Goal: Task Accomplishment & Management: Manage account settings

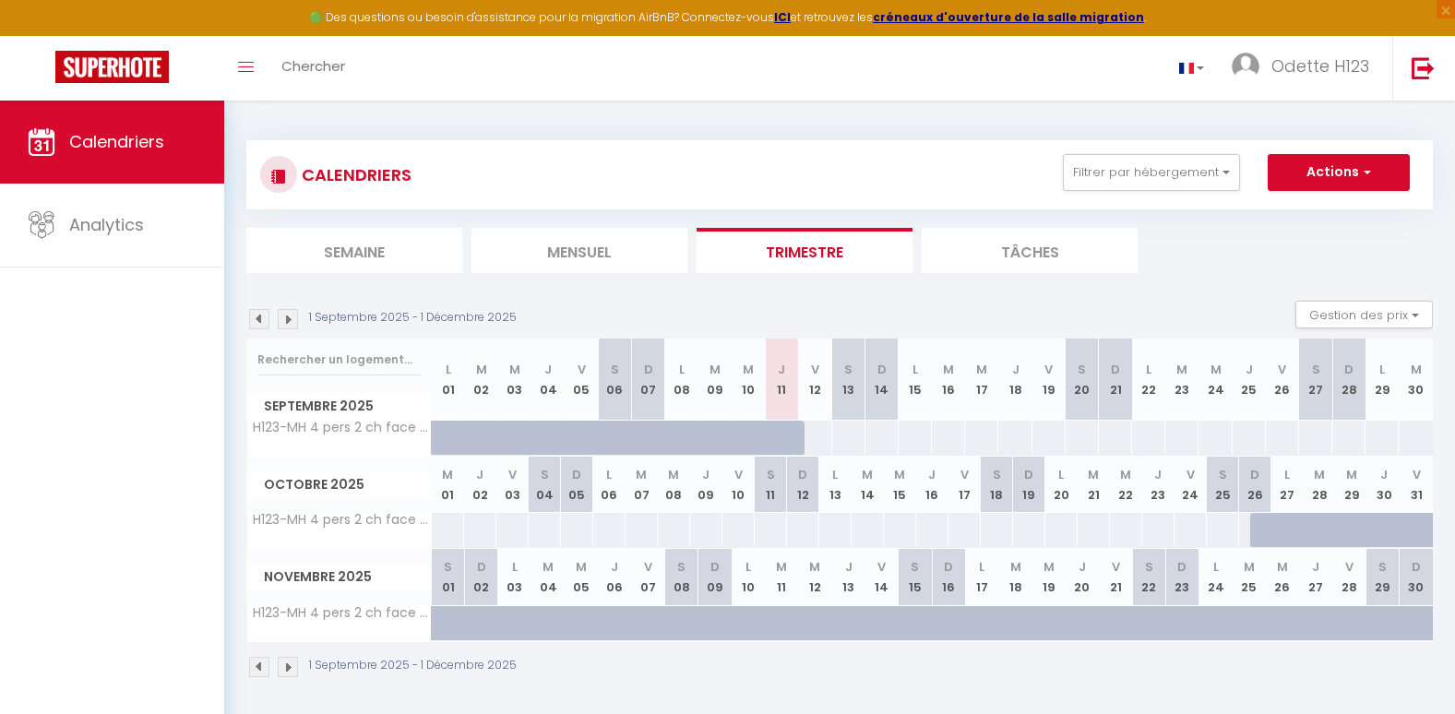
click at [105, 151] on span "Calendriers" at bounding box center [116, 141] width 95 height 23
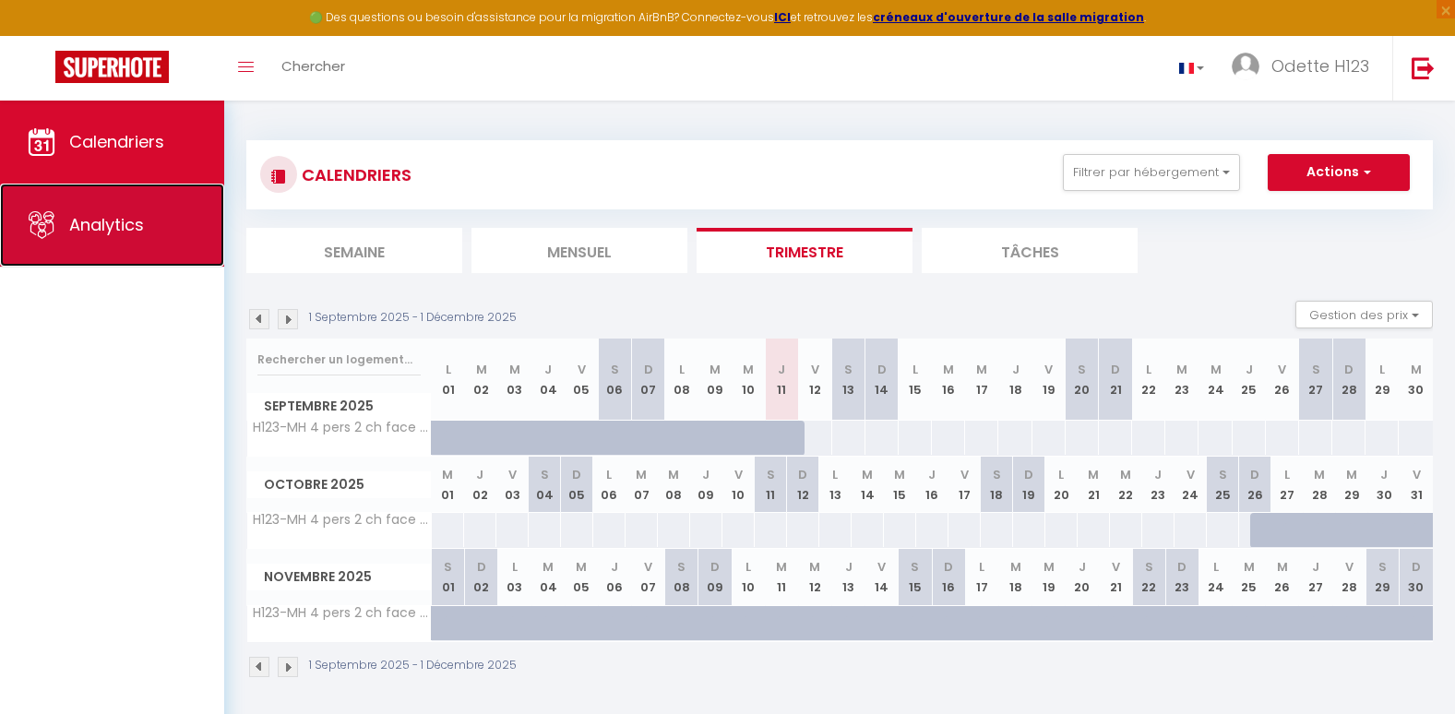
click at [70, 198] on link "Analytics" at bounding box center [112, 225] width 224 height 83
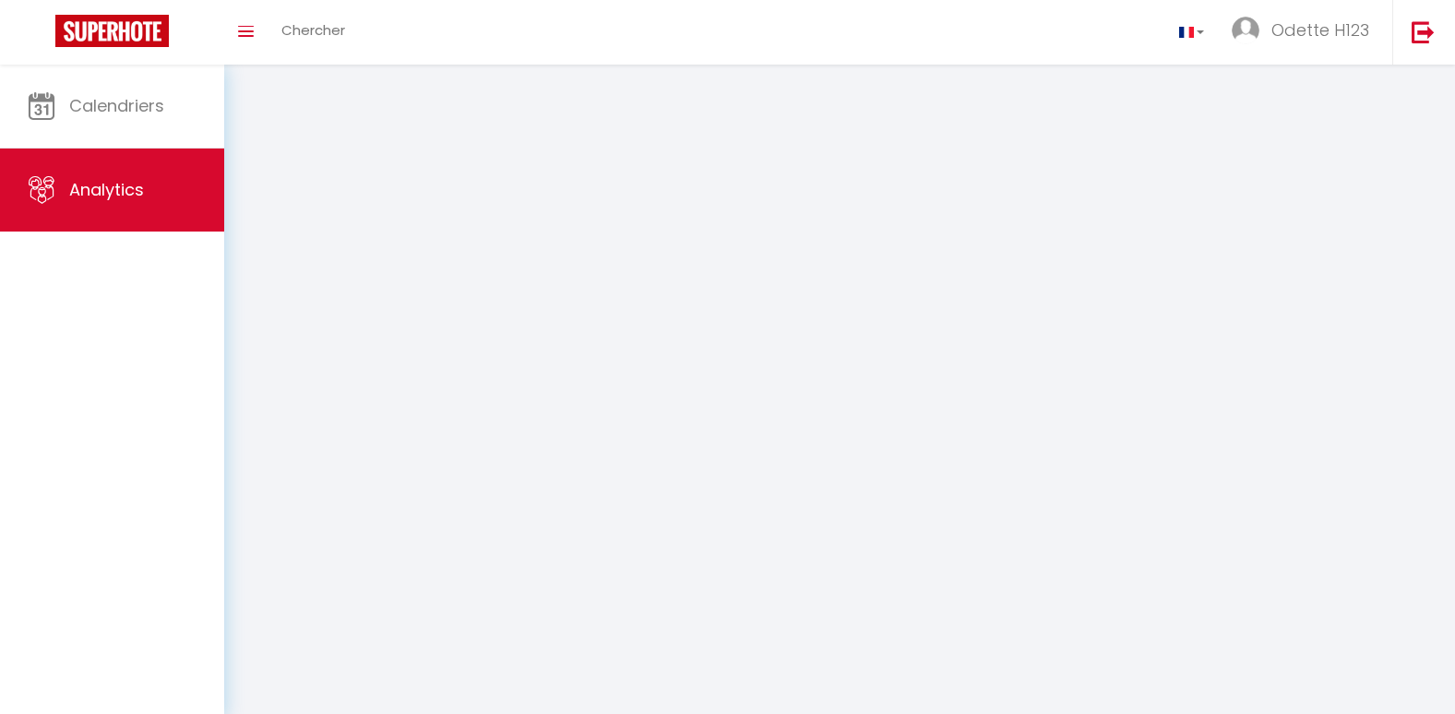
select select "2025"
select select "9"
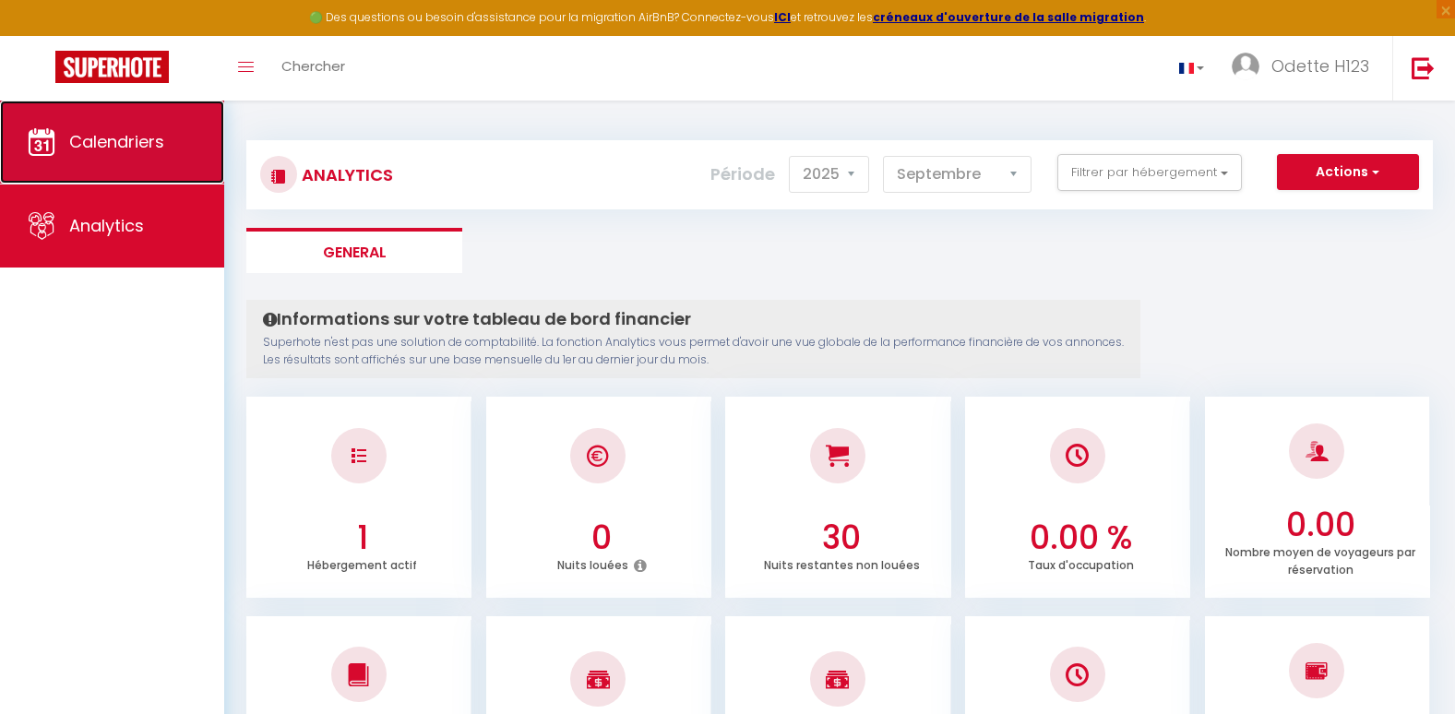
click at [110, 168] on link "Calendriers" at bounding box center [112, 142] width 224 height 83
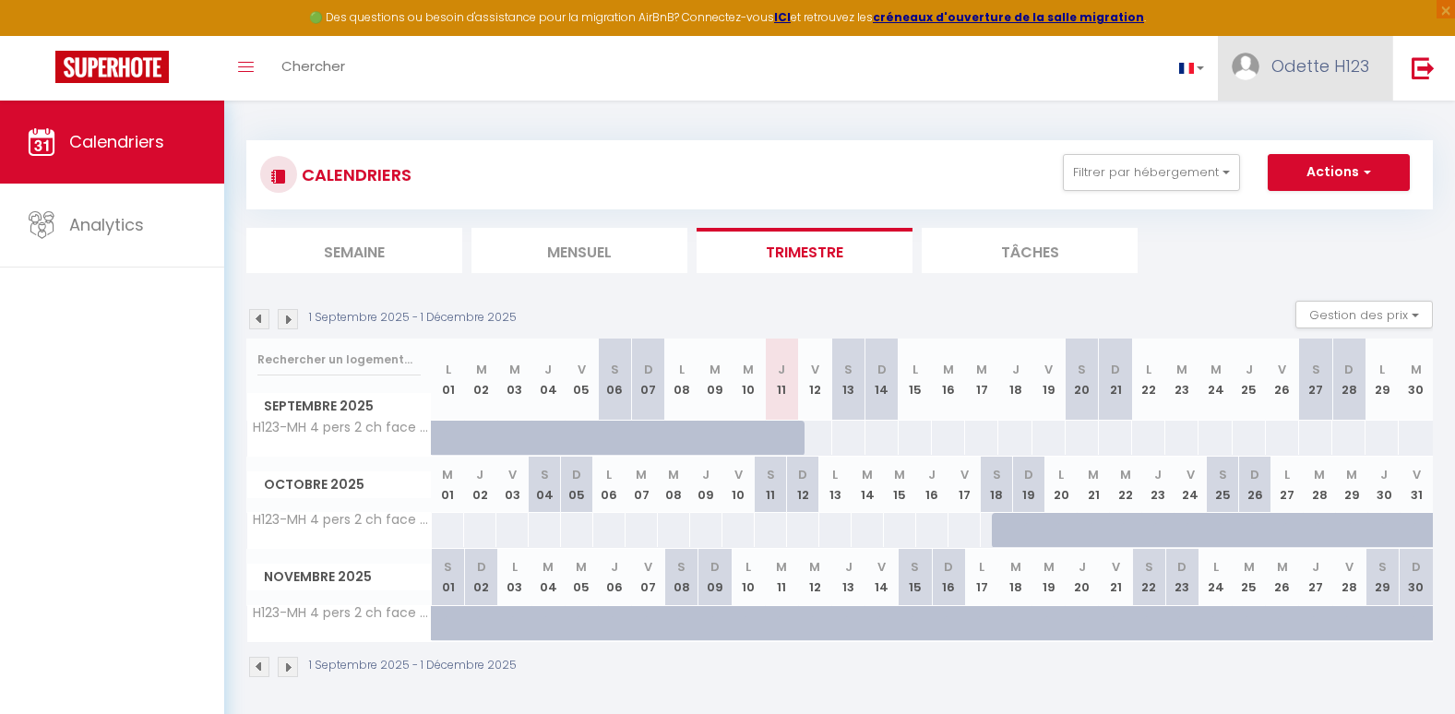
click at [1339, 61] on span "Odette H123" at bounding box center [1320, 65] width 98 height 23
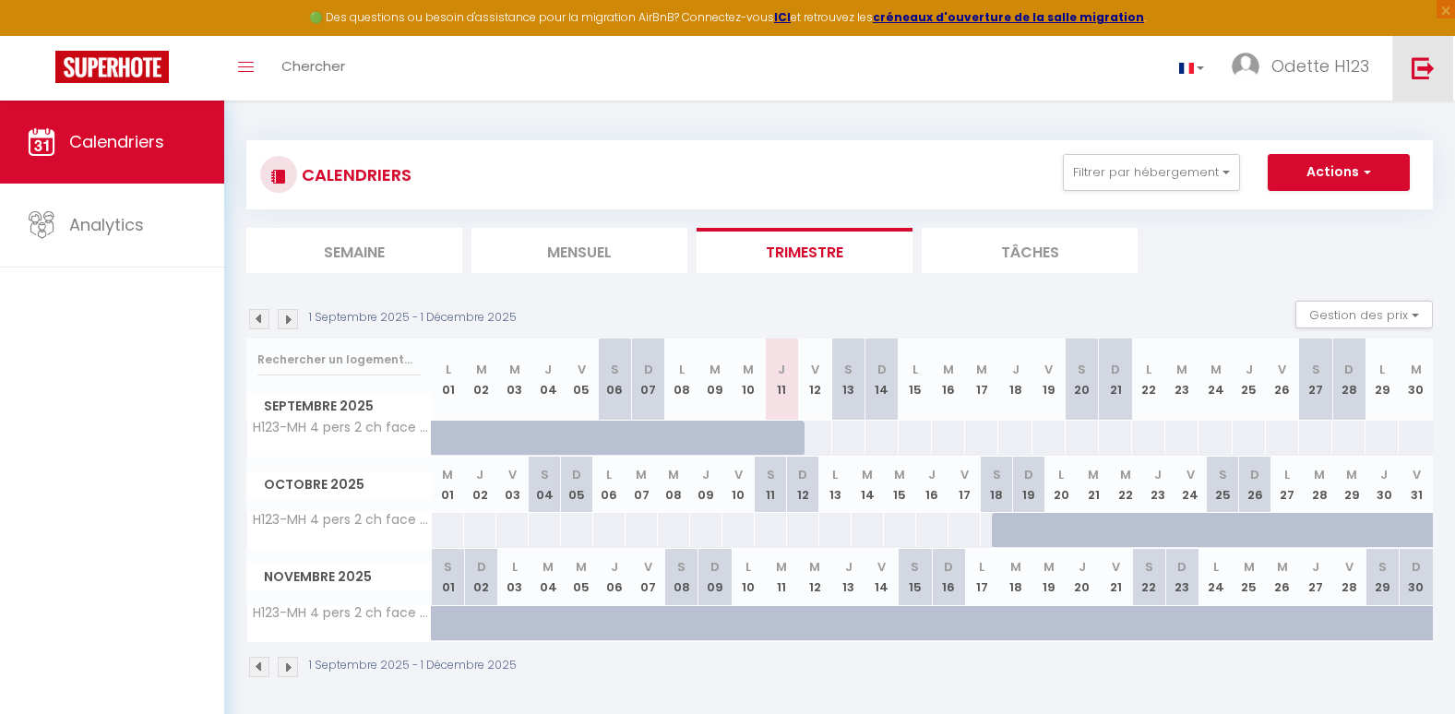
click at [1425, 65] on img at bounding box center [1422, 67] width 23 height 23
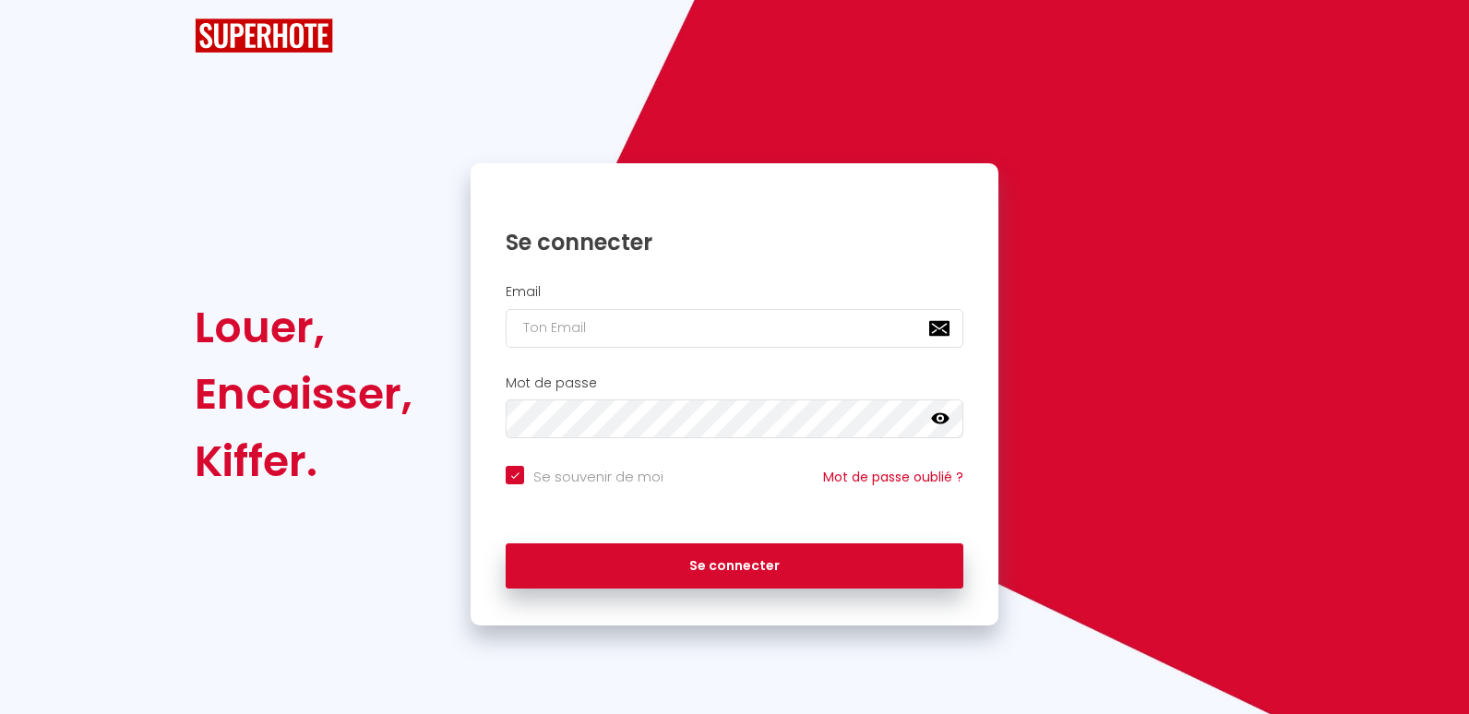
checkbox input "true"
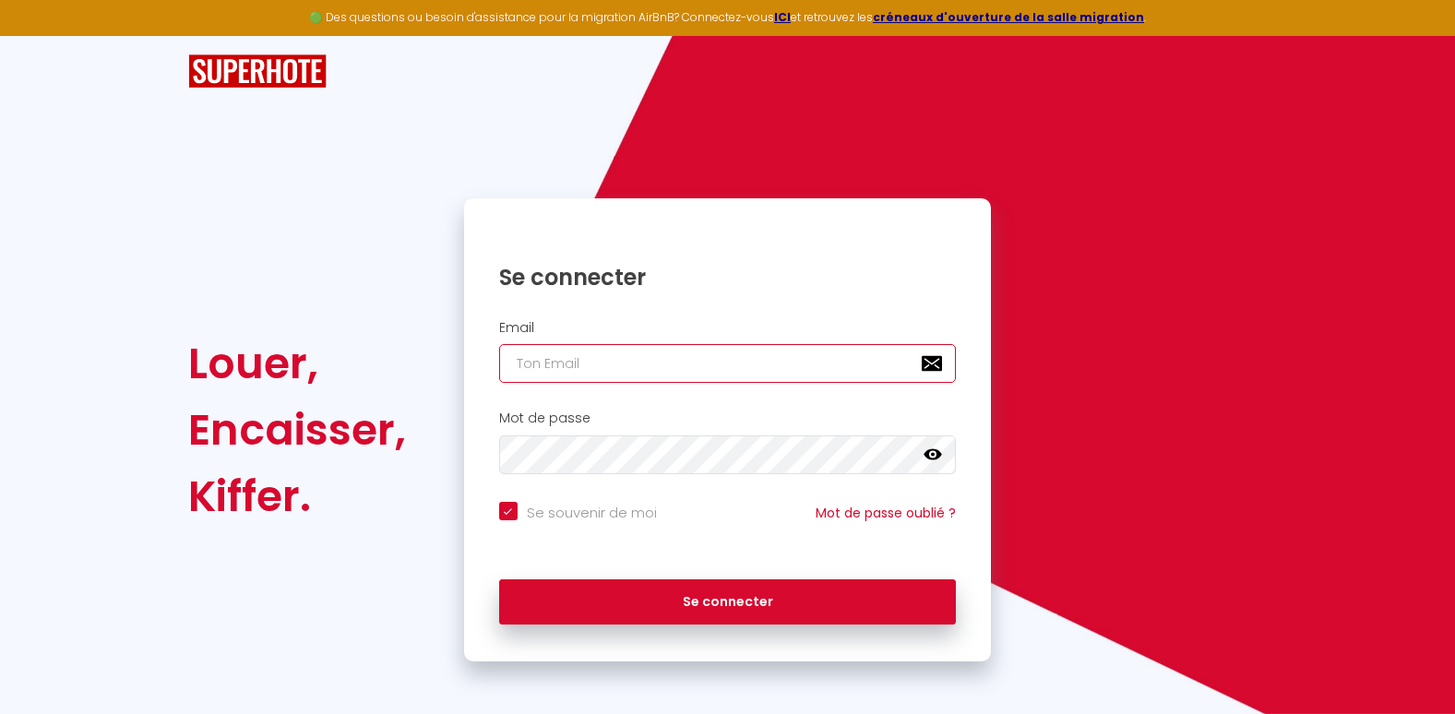
type input "[EMAIL_ADDRESS][DOMAIN_NAME]"
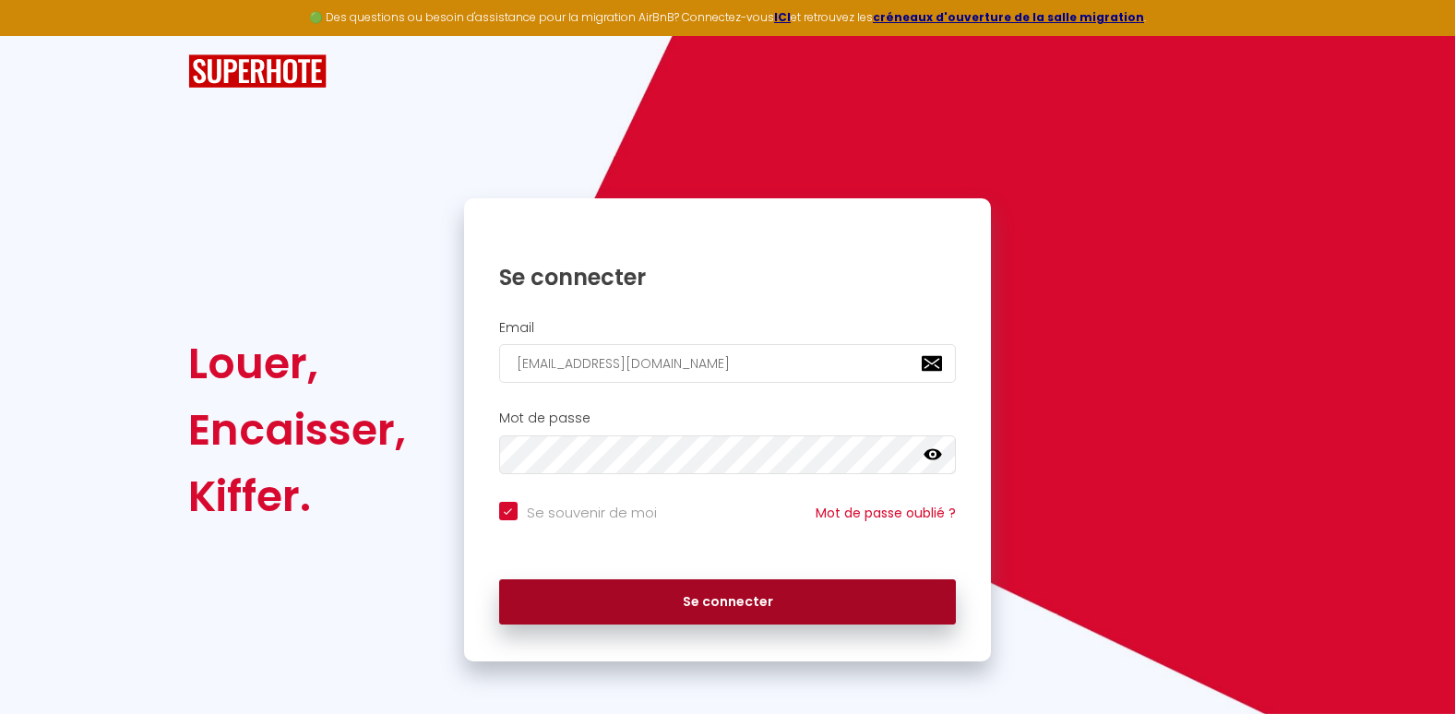
click at [724, 600] on button "Se connecter" at bounding box center [728, 602] width 458 height 46
checkbox input "true"
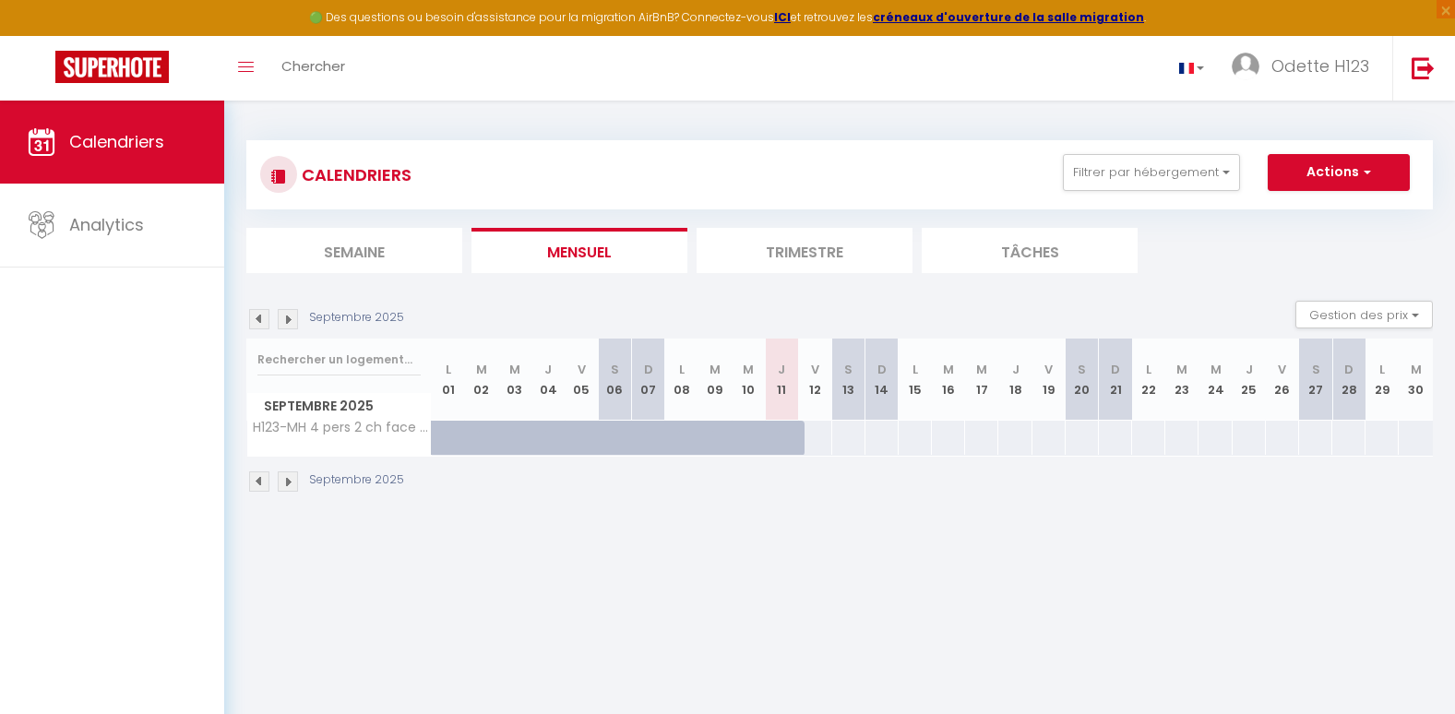
click at [823, 245] on li "Trimestre" at bounding box center [804, 250] width 216 height 45
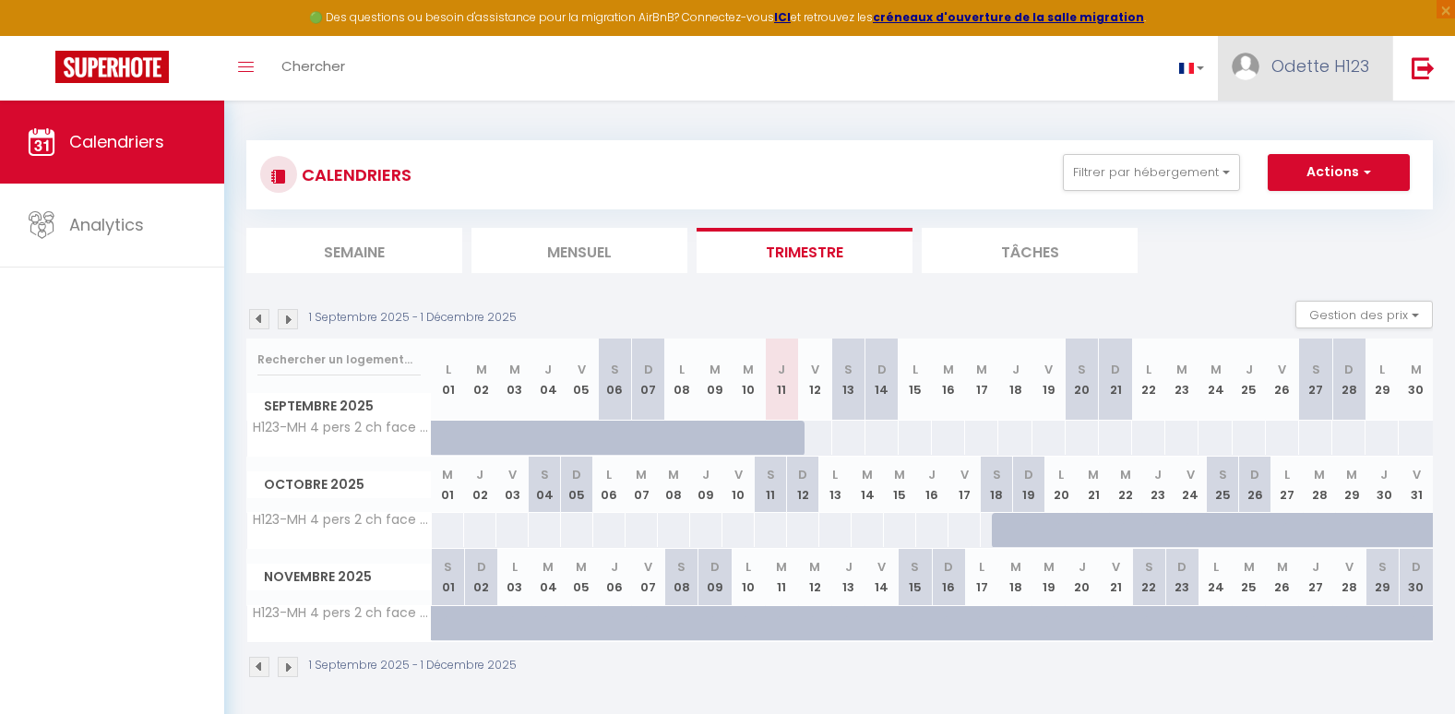
click at [1247, 65] on img at bounding box center [1246, 67] width 28 height 28
click at [1297, 124] on link "Paramètres" at bounding box center [1318, 128] width 137 height 31
select select "fr"
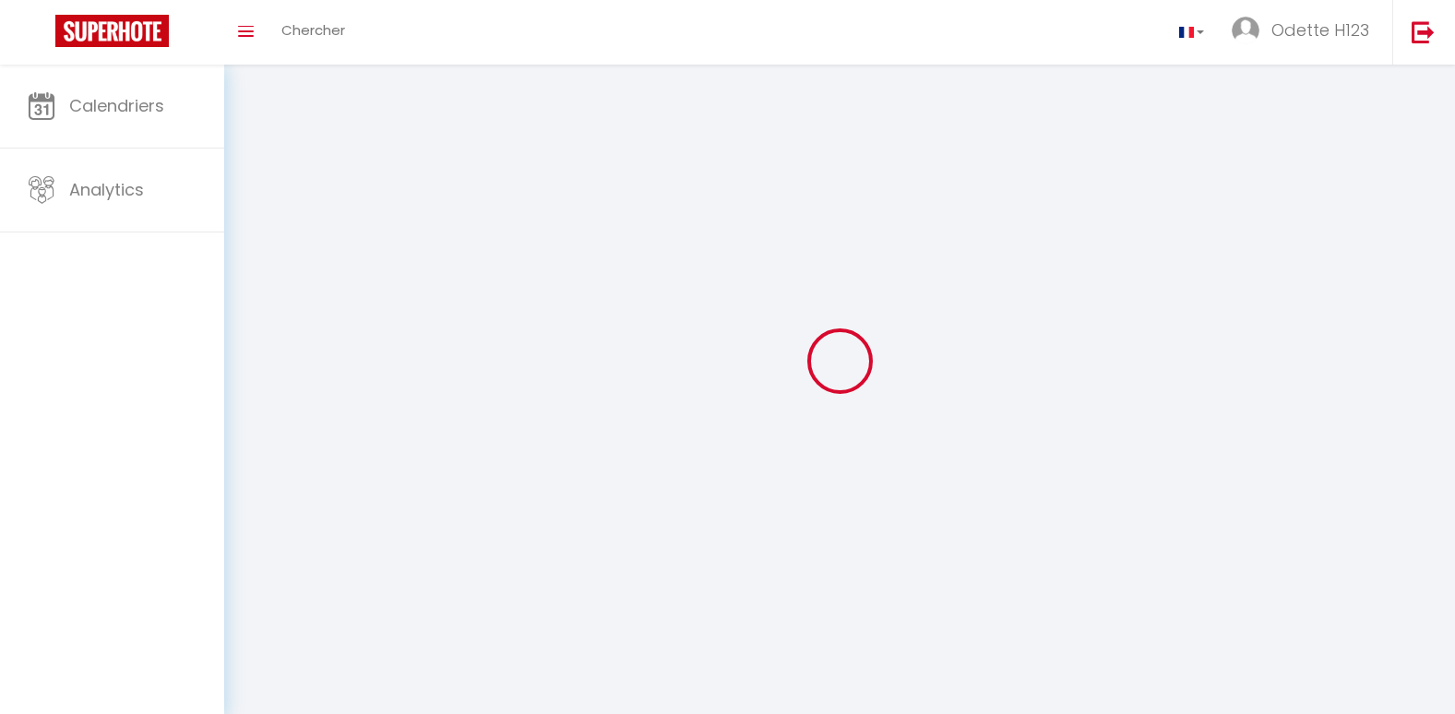
type input "Odette H123"
type input "Aubault"
select select
select select "28"
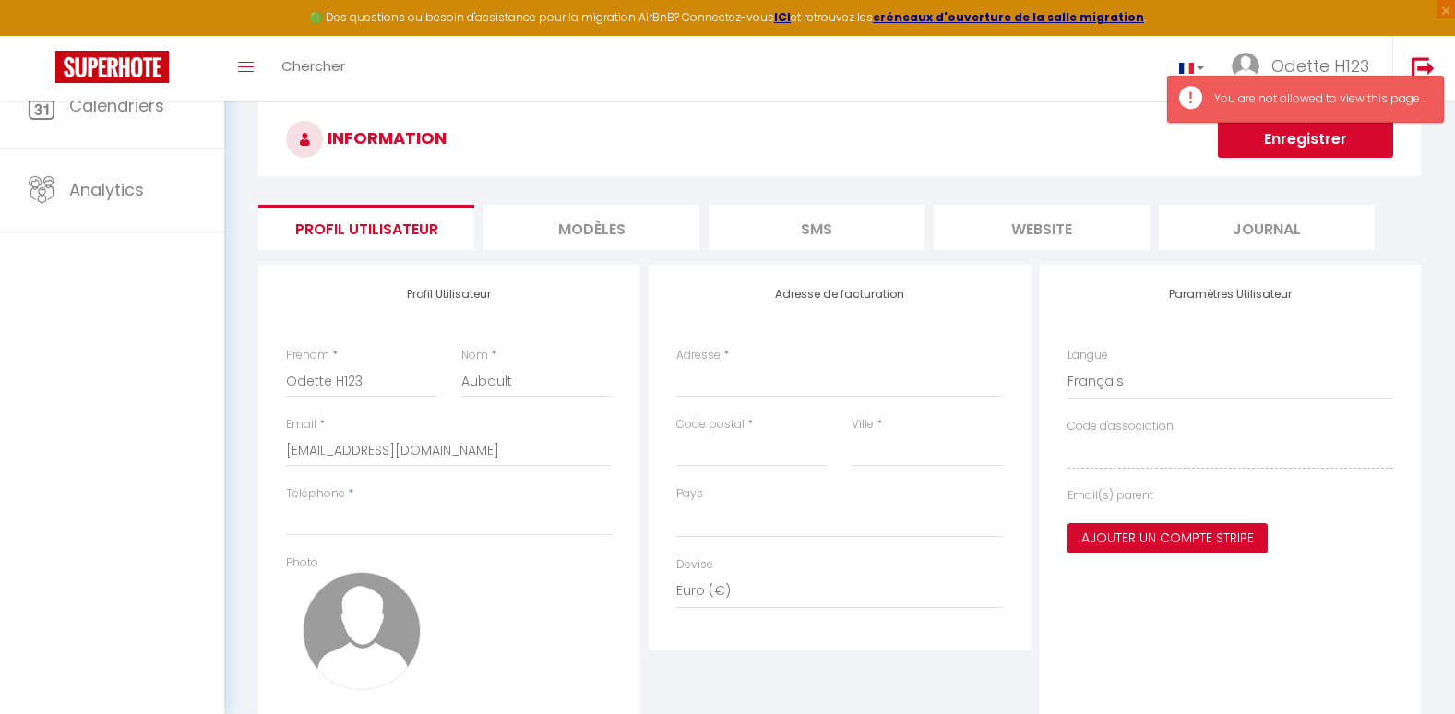
select select
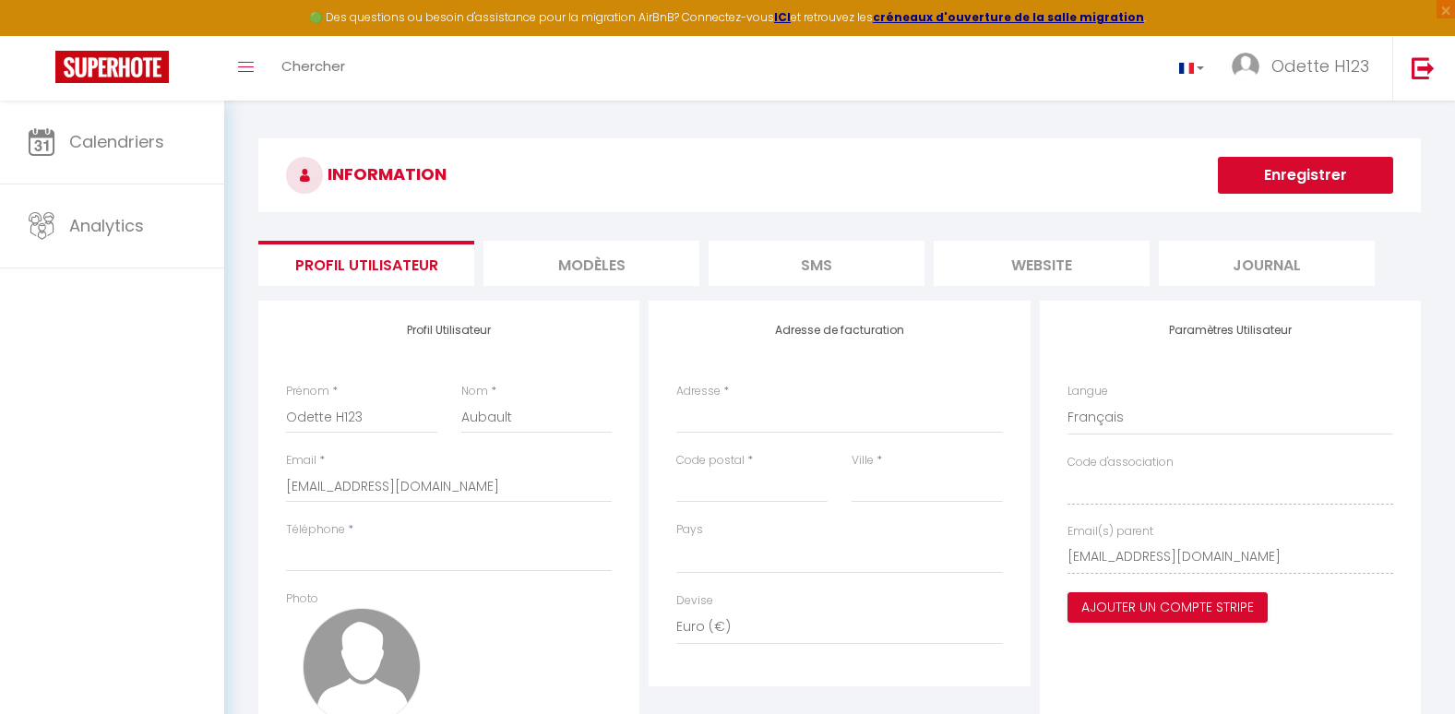
click at [308, 176] on icon at bounding box center [304, 175] width 37 height 37
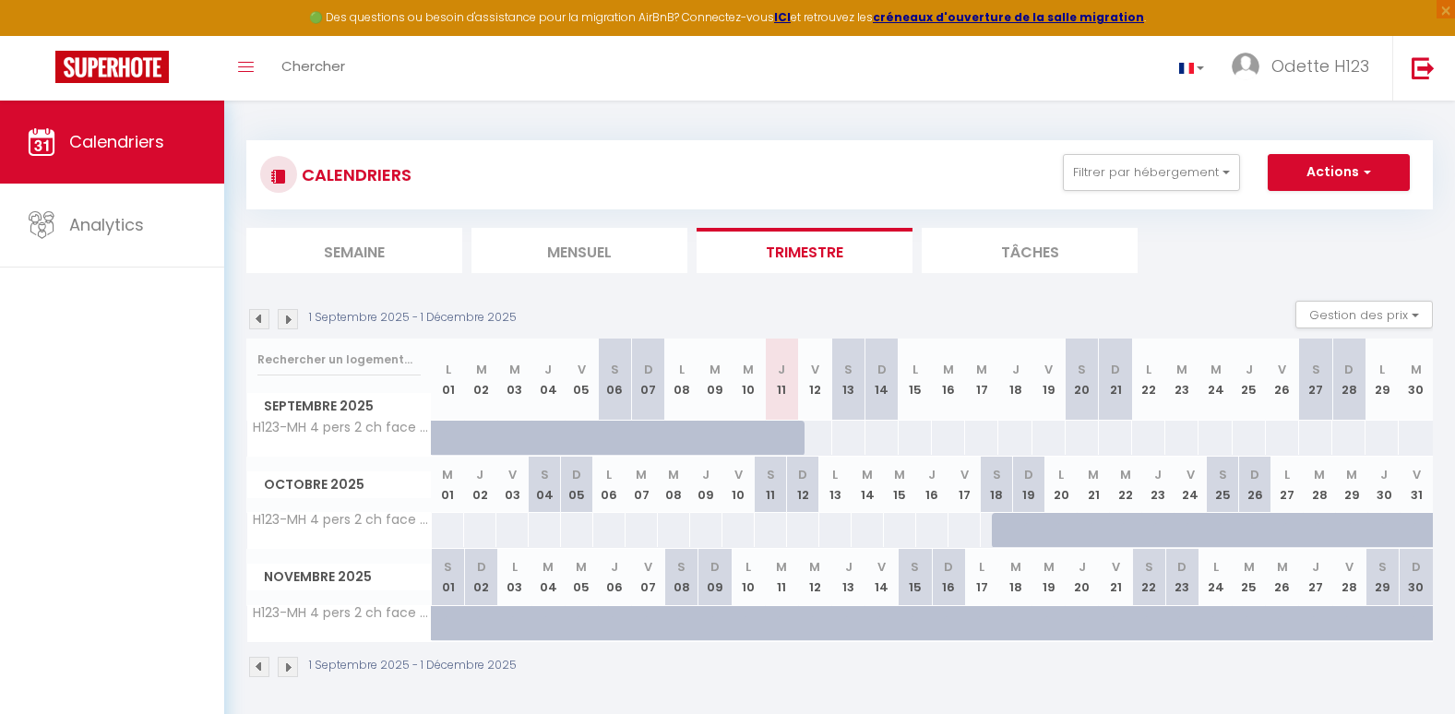
click at [1021, 244] on li "Tâches" at bounding box center [1030, 250] width 216 height 45
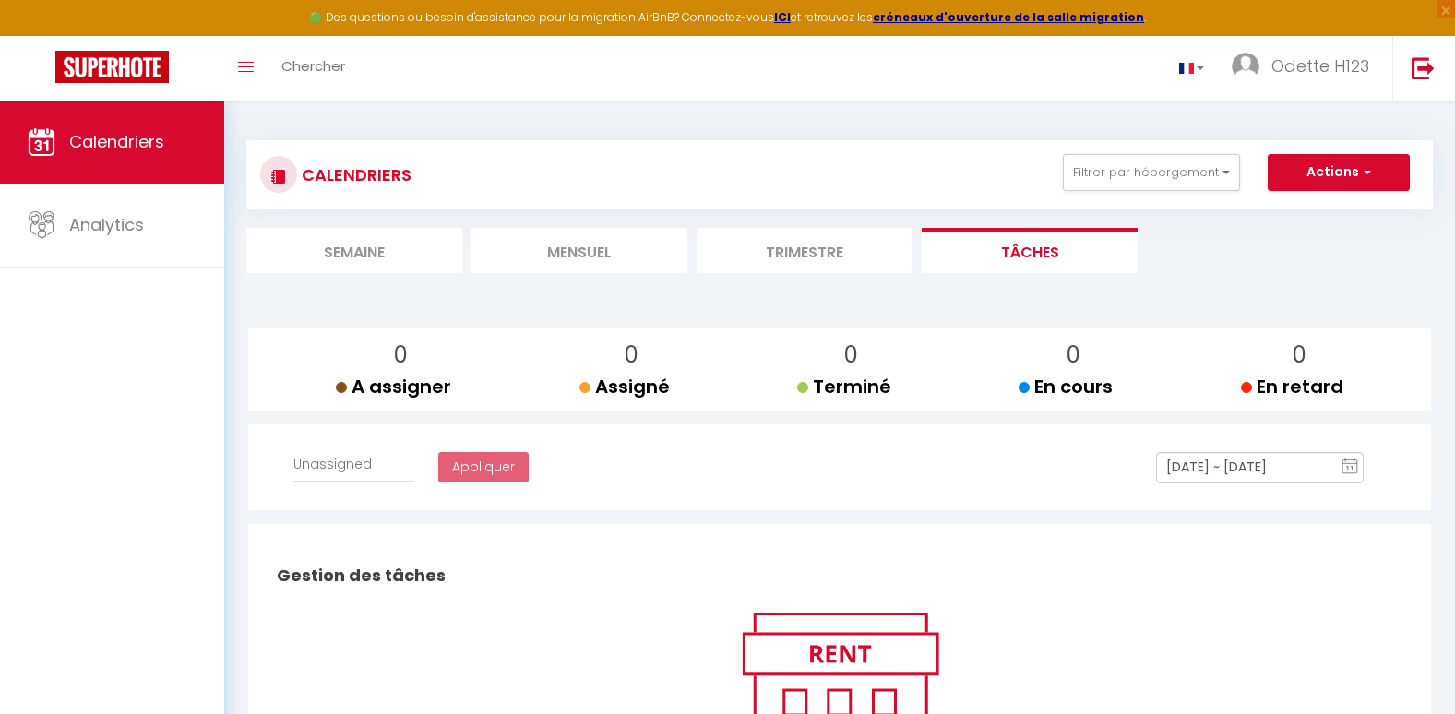
select select
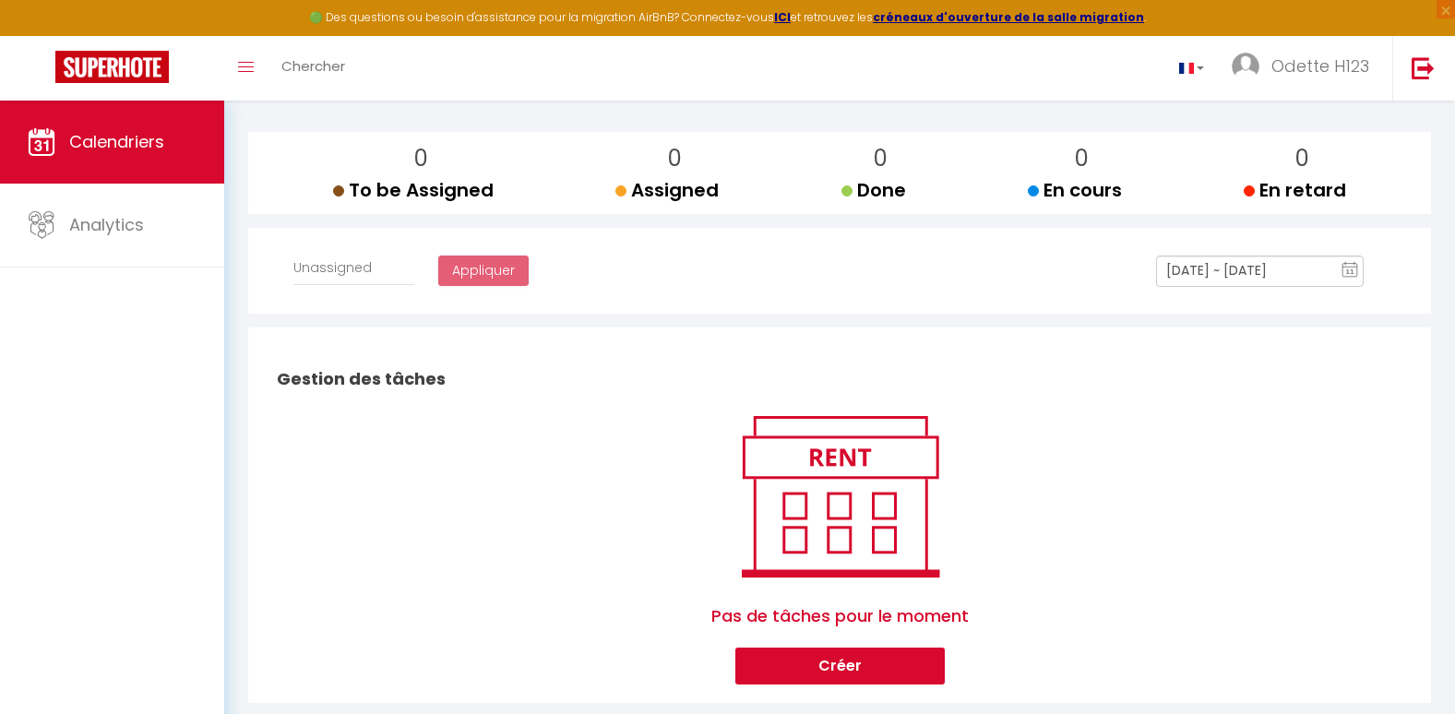
scroll to position [235, 0]
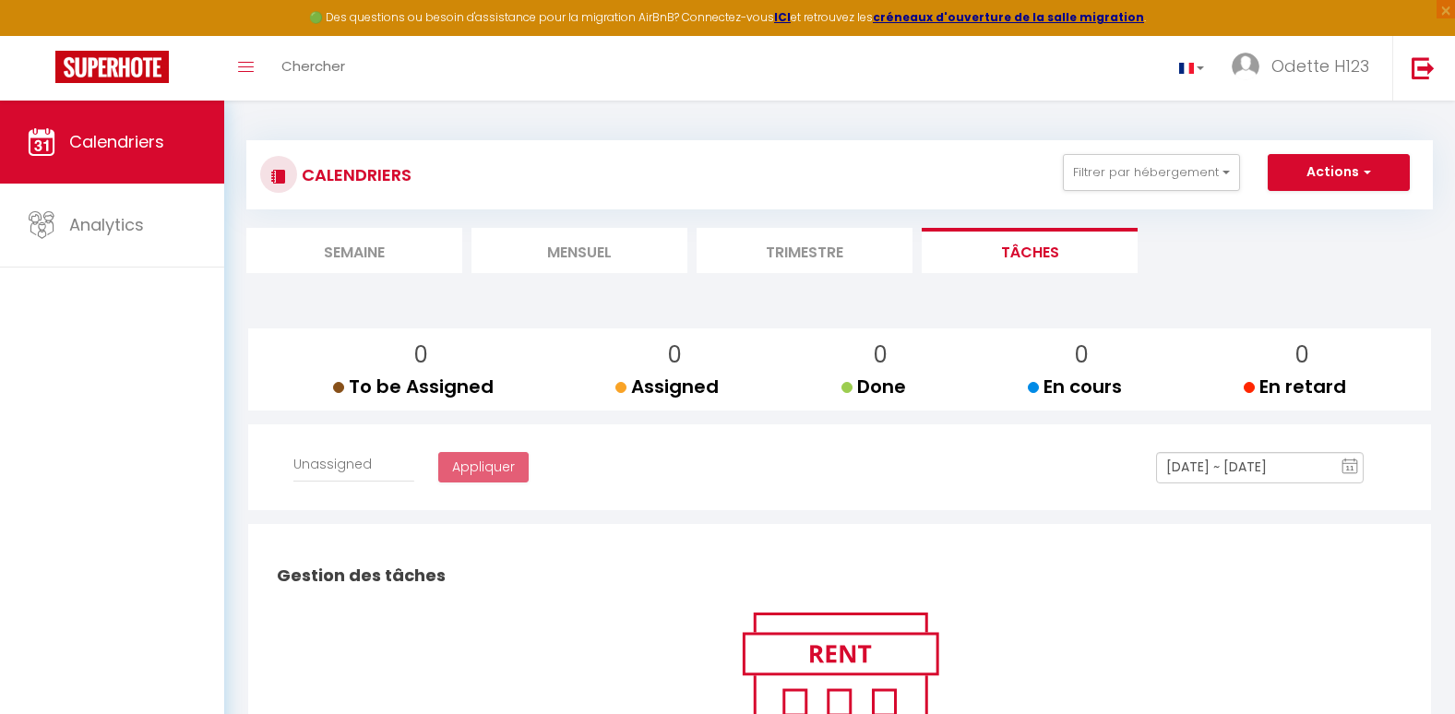
click at [794, 256] on li "Trimestre" at bounding box center [804, 250] width 216 height 45
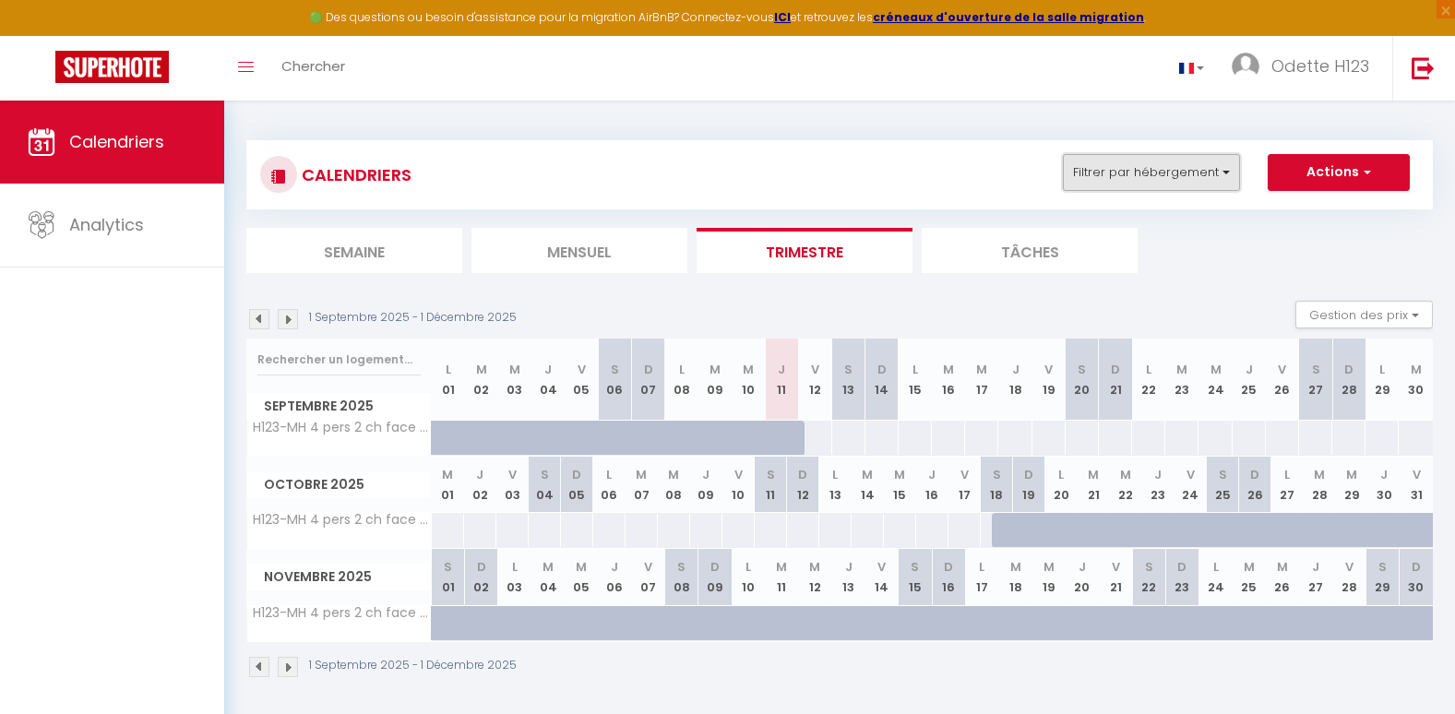
click at [1203, 174] on button "Filtrer par hébergement" at bounding box center [1151, 172] width 177 height 37
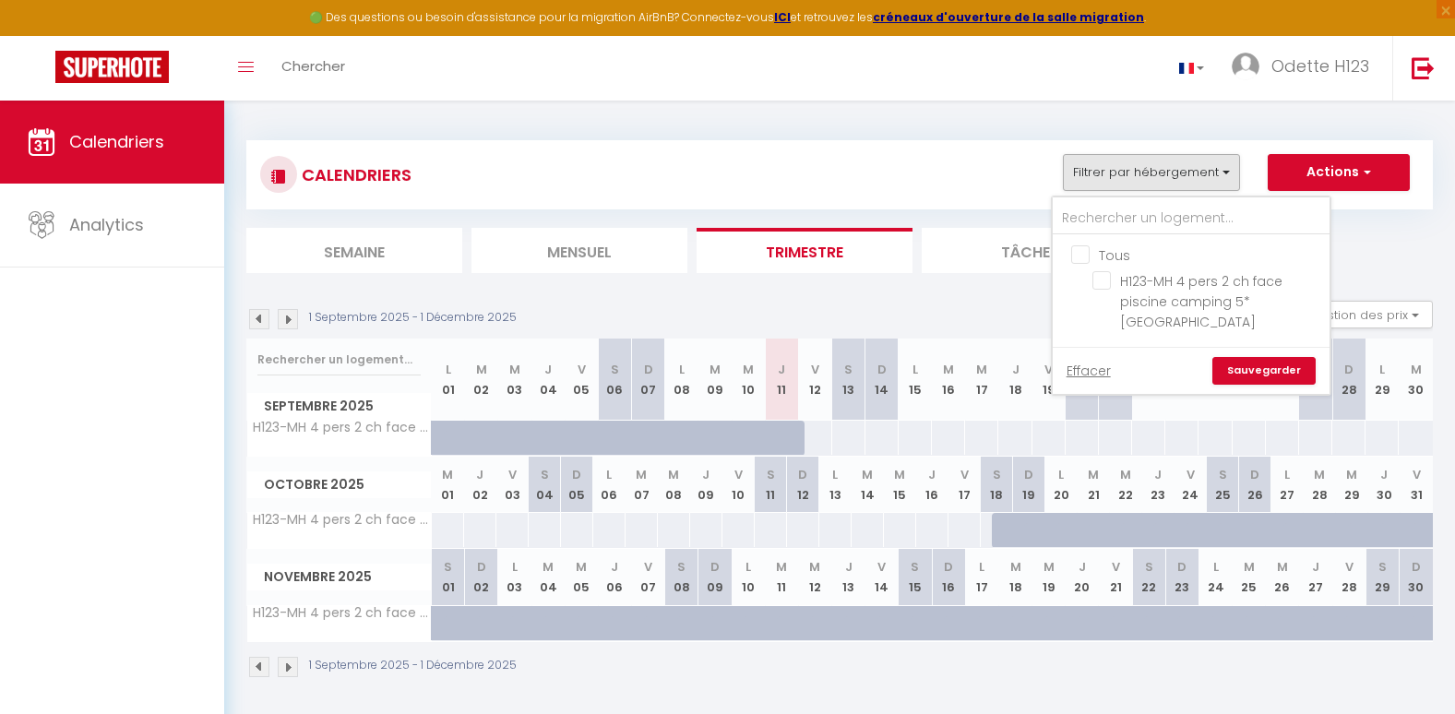
click at [1009, 183] on div "CALENDRIERS Filtrer par hébergement Tous H123-MH 4 pers 2 ch face piscine campi…" at bounding box center [839, 175] width 1159 height 42
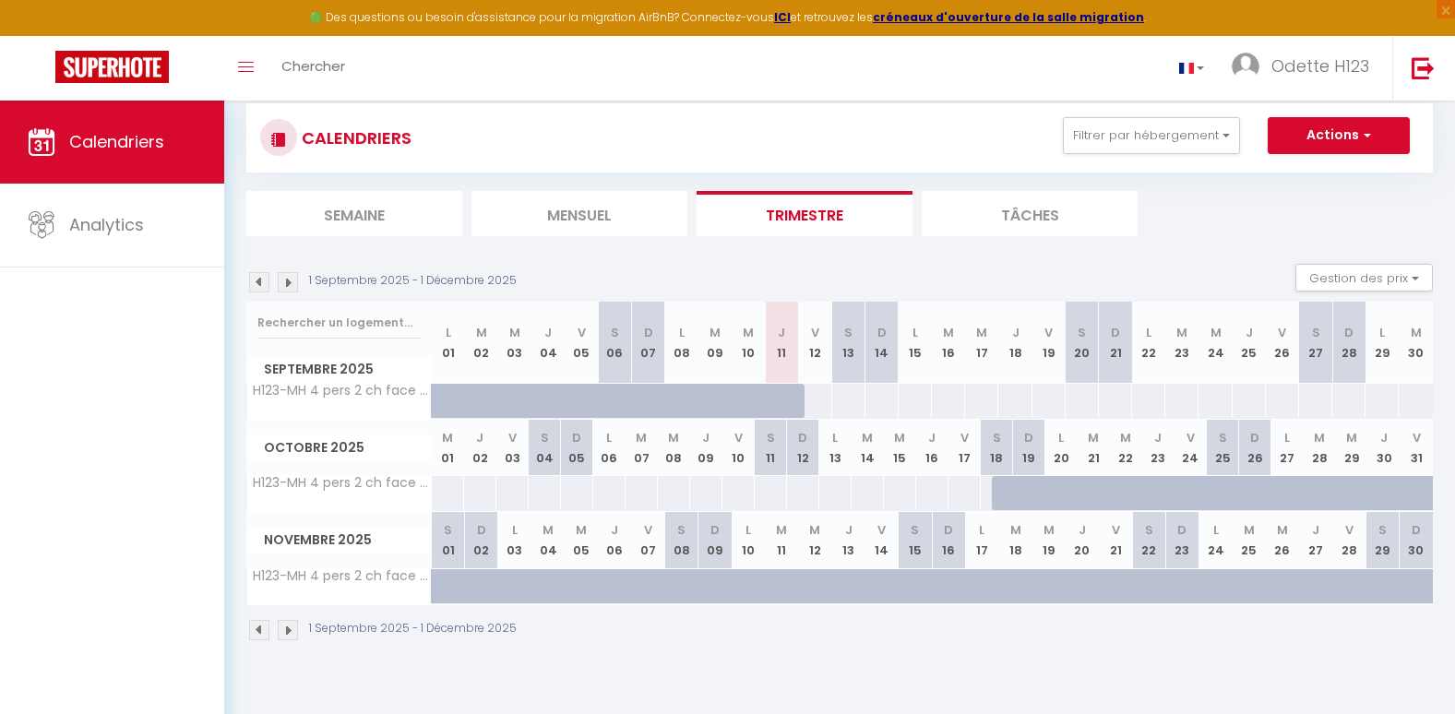
scroll to position [101, 0]
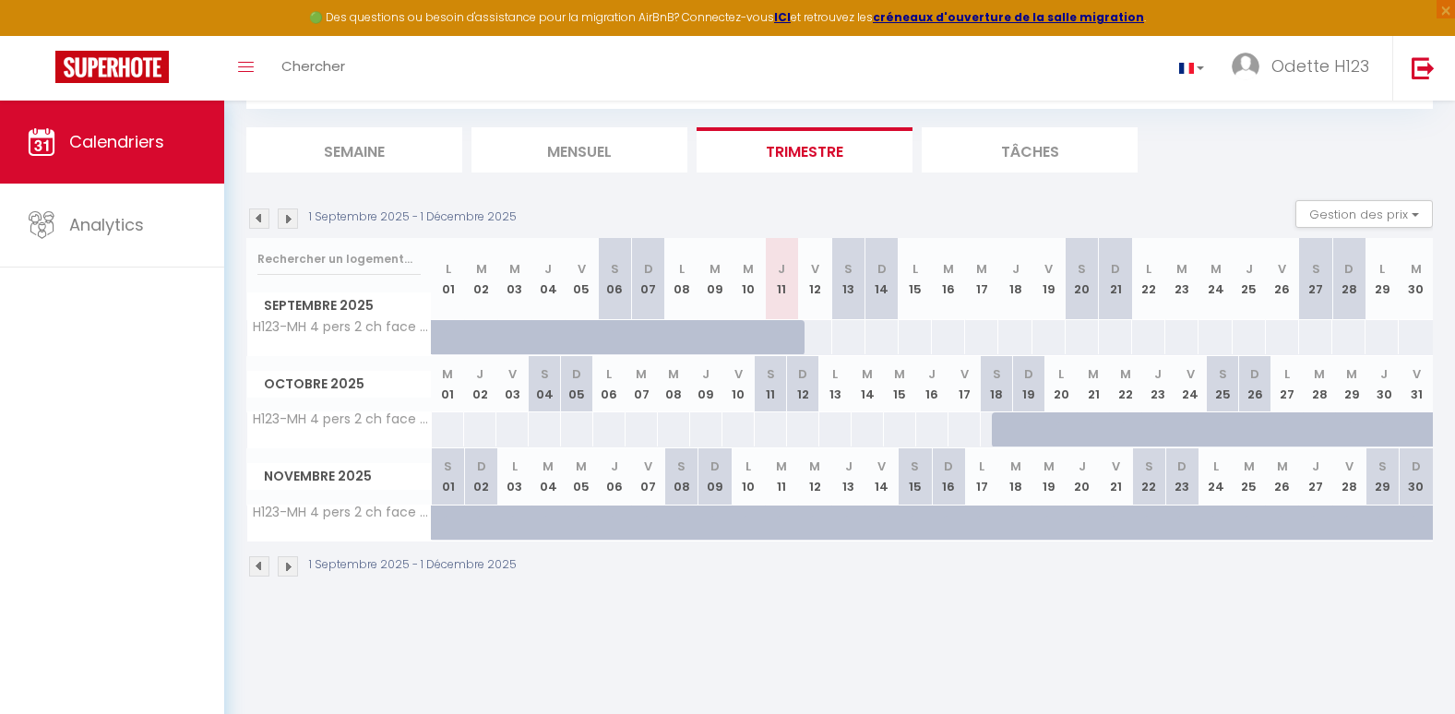
click at [864, 426] on div "60" at bounding box center [867, 429] width 33 height 34
